Goal: Connect with others: Connect with other users

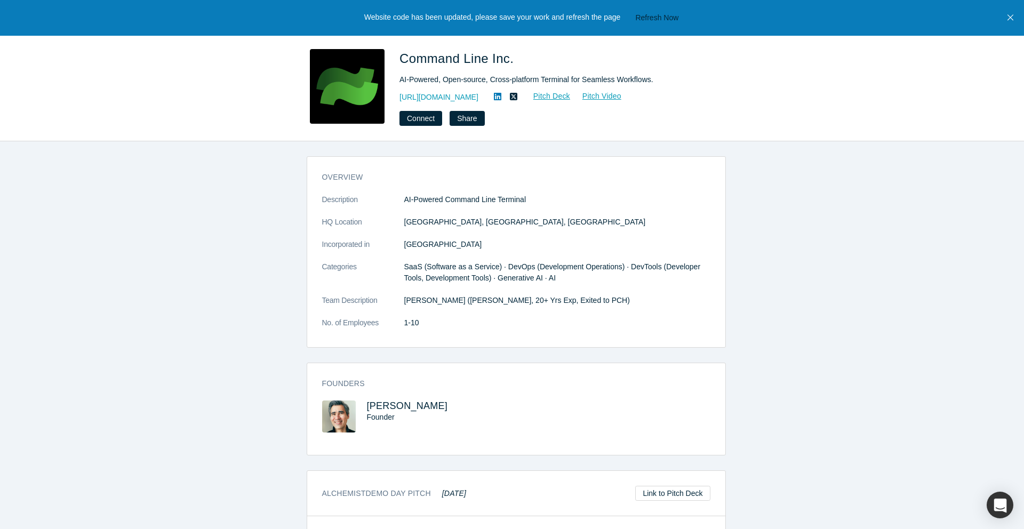
click at [502, 97] on icon at bounding box center [497, 96] width 7 height 9
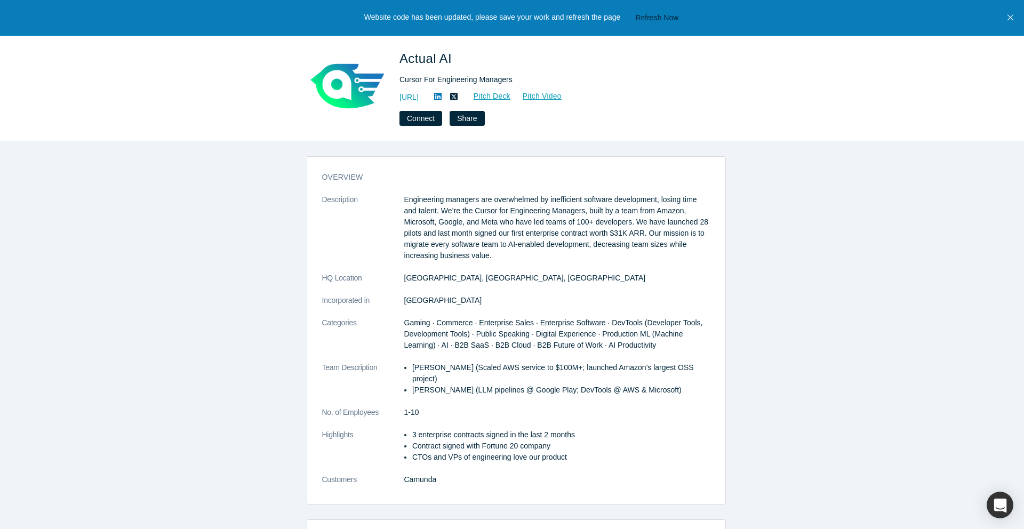
click at [442, 100] on icon at bounding box center [437, 96] width 7 height 7
click at [417, 118] on button "Connect" at bounding box center [421, 118] width 43 height 15
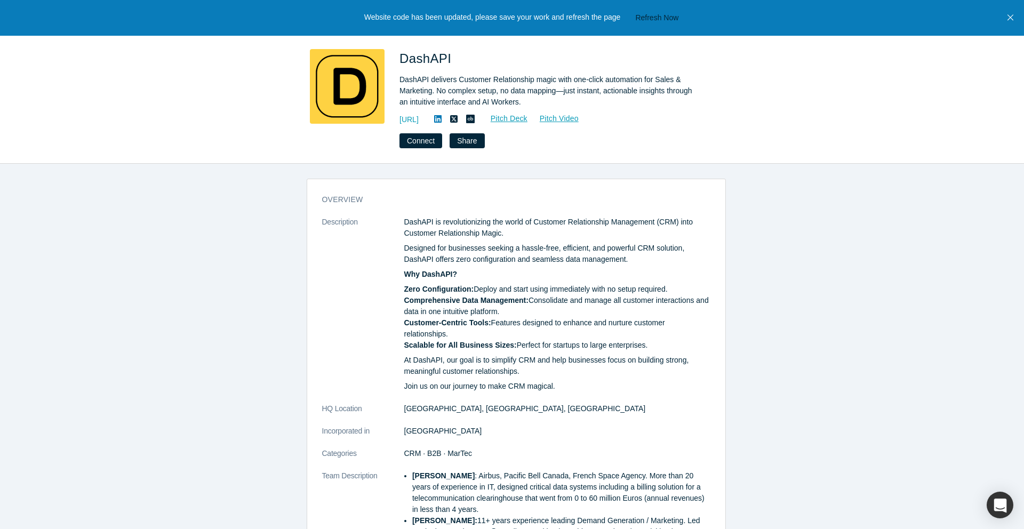
click at [442, 118] on icon at bounding box center [437, 118] width 7 height 7
